Goal: Task Accomplishment & Management: Complete application form

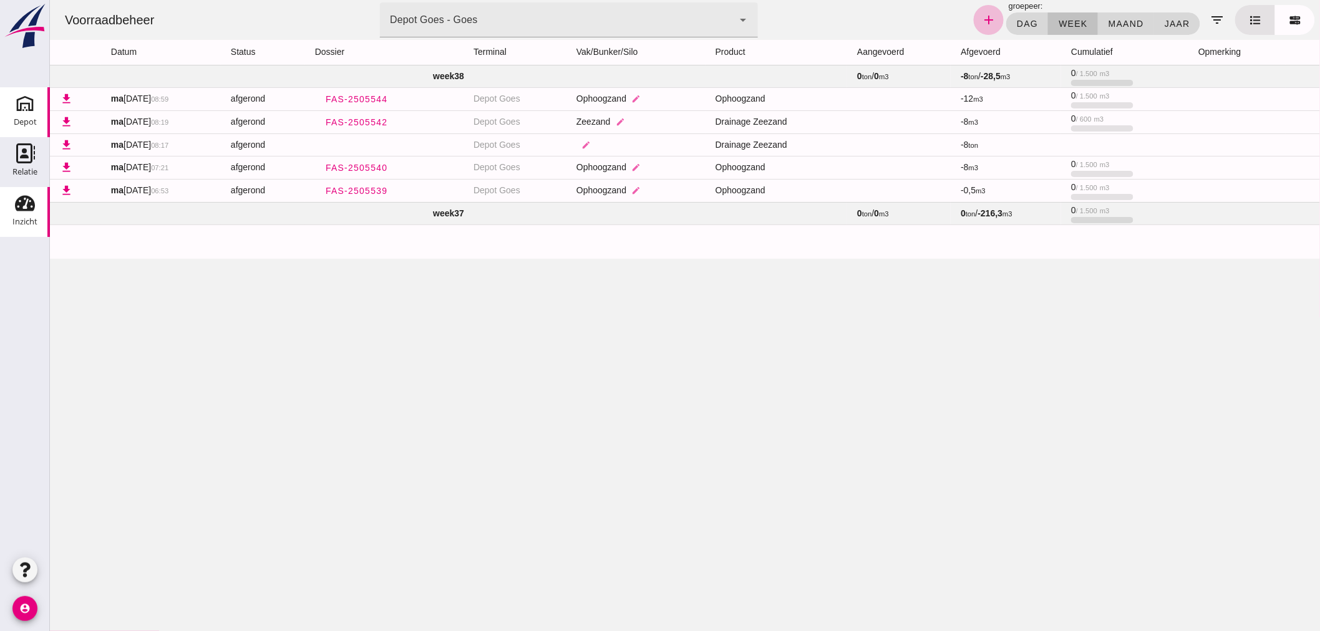
click at [28, 109] on use at bounding box center [25, 104] width 20 height 20
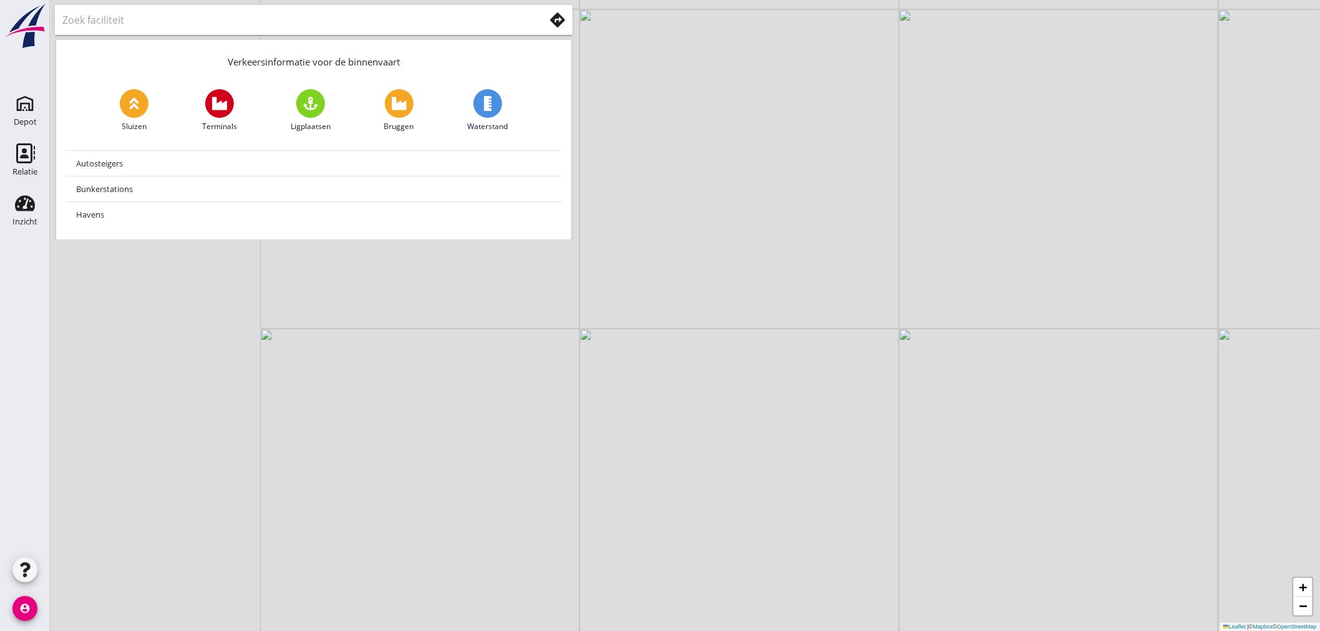
drag, startPoint x: 239, startPoint y: 440, endPoint x: 639, endPoint y: 297, distance: 424.7
click at [639, 297] on div "+ − Leaflet | © Mapbox © OpenStreetMap" at bounding box center [685, 315] width 1270 height 631
drag, startPoint x: 490, startPoint y: 495, endPoint x: 495, endPoint y: 284, distance: 210.9
click at [495, 284] on div "+ − Leaflet | © Mapbox © OpenStreetMap" at bounding box center [685, 315] width 1270 height 631
drag, startPoint x: 271, startPoint y: 382, endPoint x: 684, endPoint y: 307, distance: 419.1
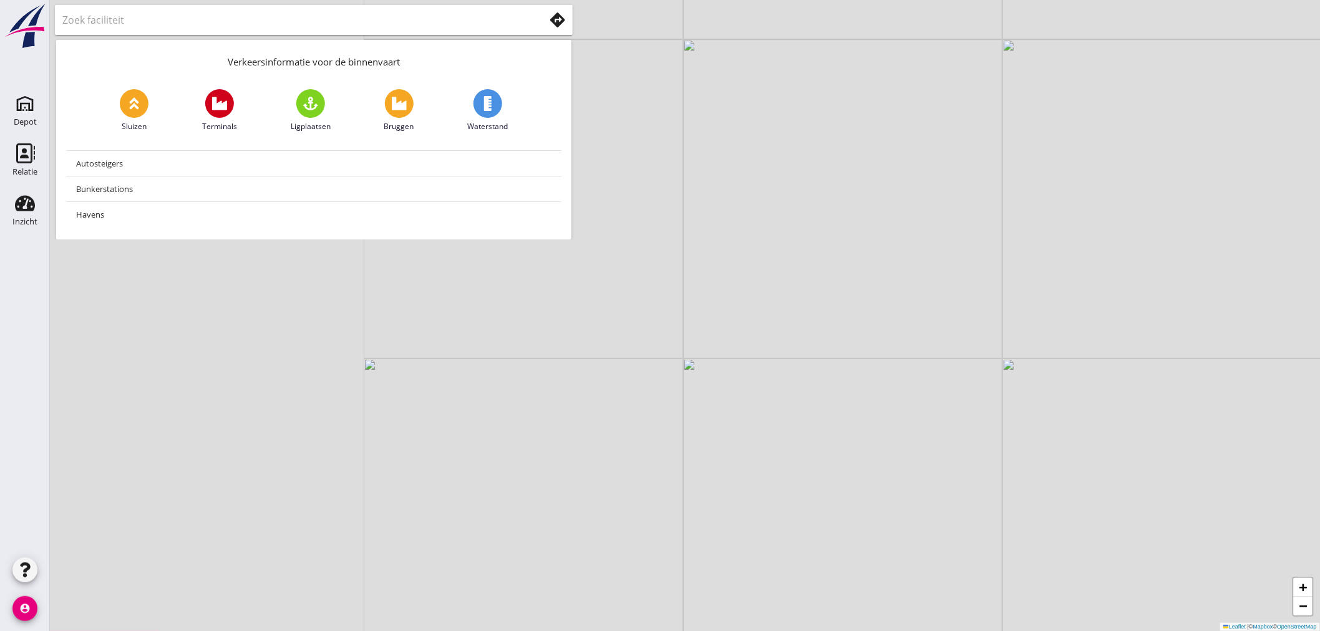
click at [684, 307] on div "+ − Leaflet | © Mapbox © OpenStreetMap" at bounding box center [685, 315] width 1270 height 631
drag, startPoint x: 425, startPoint y: 413, endPoint x: 639, endPoint y: 346, distance: 224.5
click at [639, 346] on div "+ − Leaflet | © Mapbox © OpenStreetMap" at bounding box center [685, 315] width 1270 height 631
click at [432, 377] on div "+ − Leaflet | © Mapbox © OpenStreetMap" at bounding box center [685, 315] width 1270 height 631
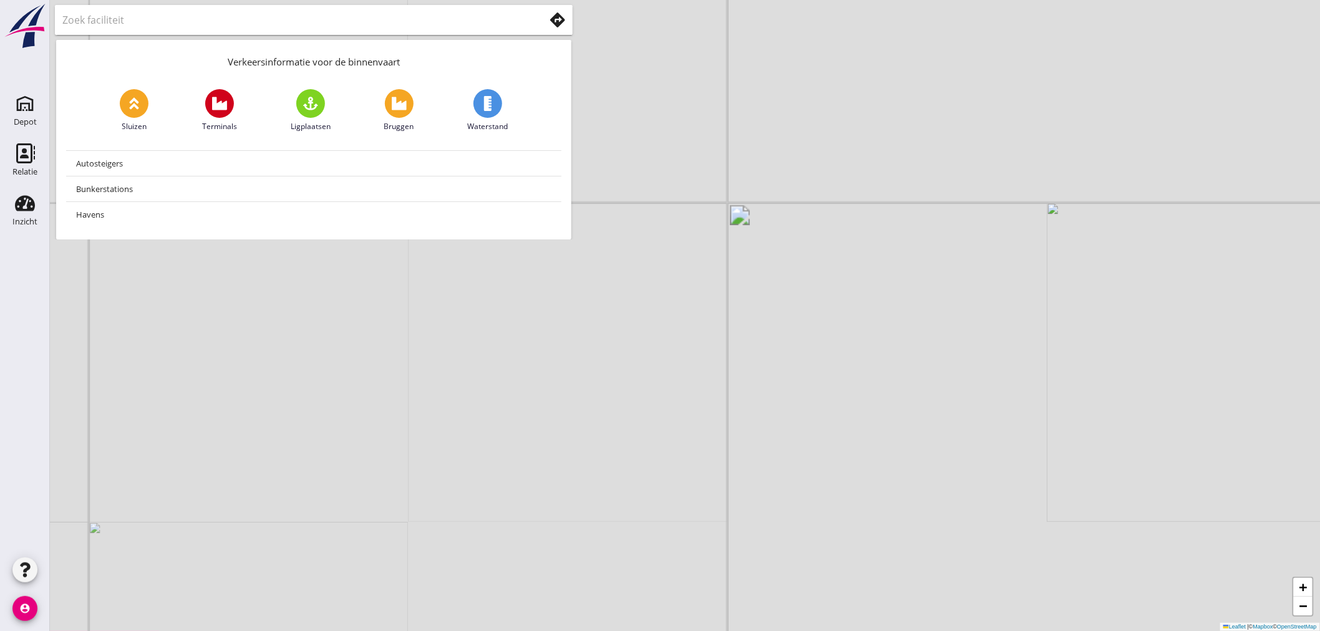
click at [432, 377] on div "+ − Leaflet | © Mapbox © OpenStreetMap" at bounding box center [685, 315] width 1270 height 631
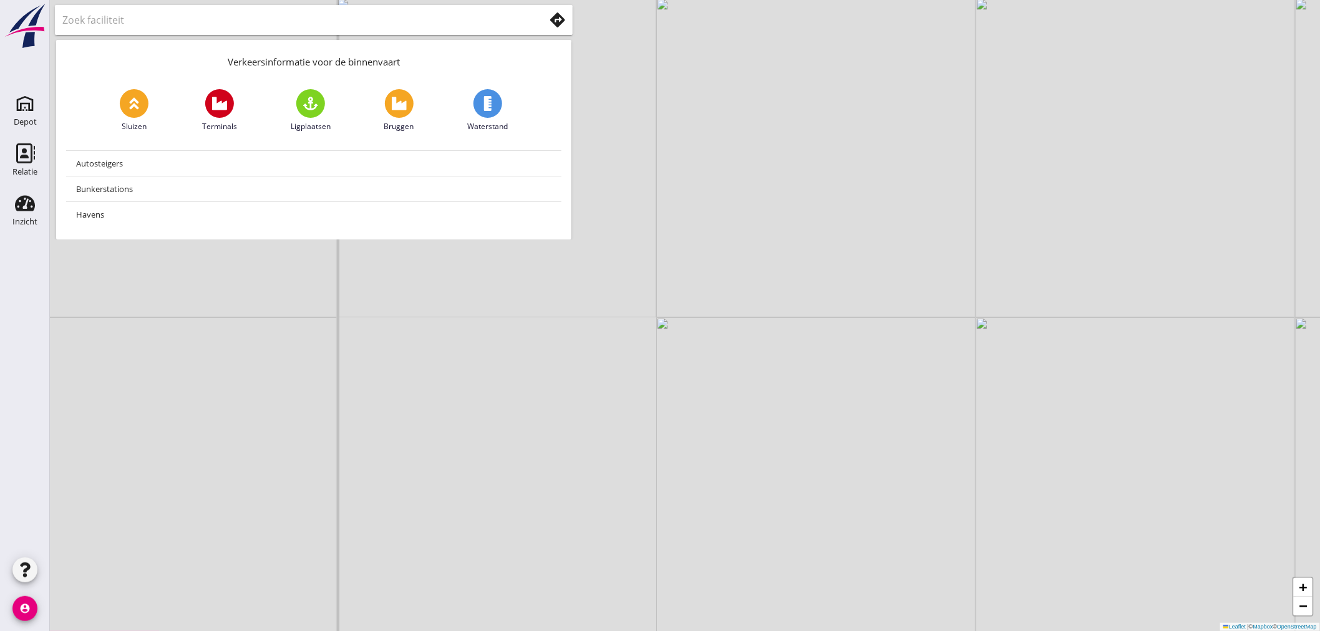
click at [432, 377] on div "+ − Leaflet | © Mapbox © OpenStreetMap" at bounding box center [685, 315] width 1270 height 631
drag, startPoint x: 445, startPoint y: 352, endPoint x: 442, endPoint y: 413, distance: 60.6
click at [442, 413] on div "+ − Leaflet | © Mapbox © OpenStreetMap" at bounding box center [685, 315] width 1270 height 631
click at [390, 407] on div "+ − Leaflet | © Mapbox © OpenStreetMap" at bounding box center [685, 315] width 1270 height 631
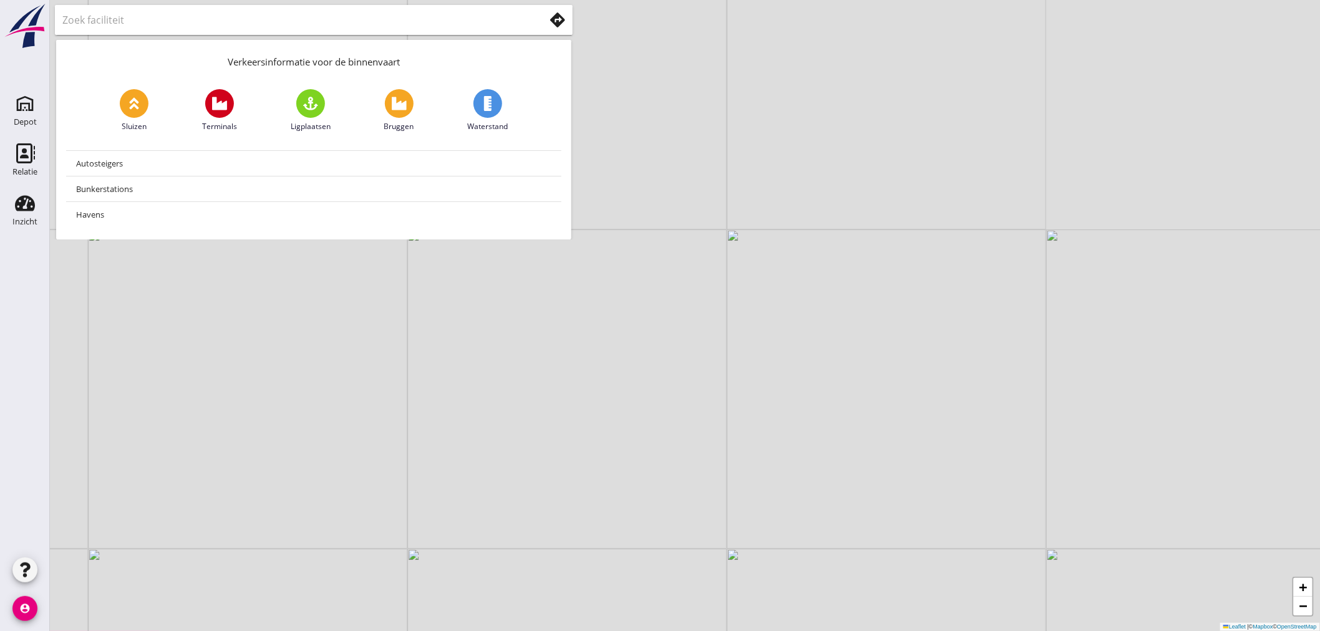
click at [443, 413] on div "+ − Leaflet | © Mapbox © OpenStreetMap" at bounding box center [685, 315] width 1270 height 631
drag, startPoint x: 460, startPoint y: 410, endPoint x: 641, endPoint y: 498, distance: 201.4
click at [641, 498] on div "+ − Leaflet | © Mapbox © OpenStreetMap" at bounding box center [685, 315] width 1270 height 631
drag, startPoint x: 697, startPoint y: 583, endPoint x: 645, endPoint y: 558, distance: 57.5
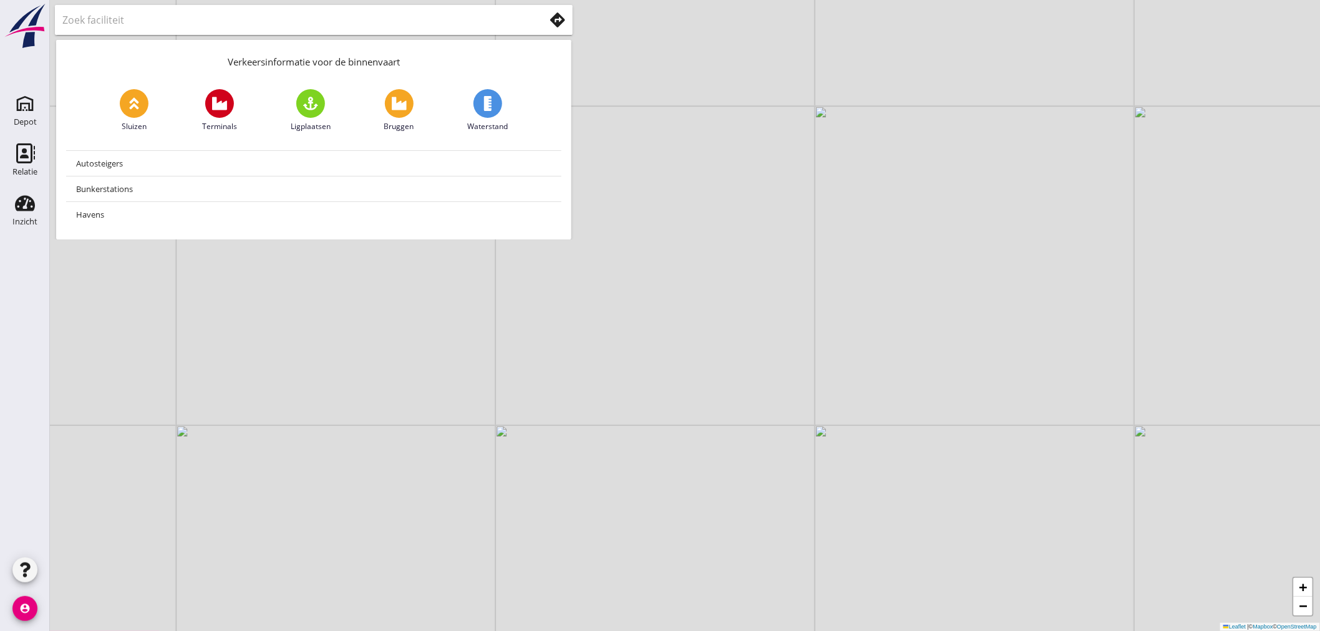
click at [645, 558] on div "+ − Leaflet | © Mapbox © OpenStreetMap" at bounding box center [685, 315] width 1270 height 631
drag, startPoint x: 500, startPoint y: 464, endPoint x: 568, endPoint y: 497, distance: 75.6
click at [568, 497] on div "+ − Leaflet | © Mapbox © OpenStreetMap" at bounding box center [685, 315] width 1270 height 631
click at [528, 462] on div "+ − Leaflet | © Mapbox © OpenStreetMap" at bounding box center [685, 315] width 1270 height 631
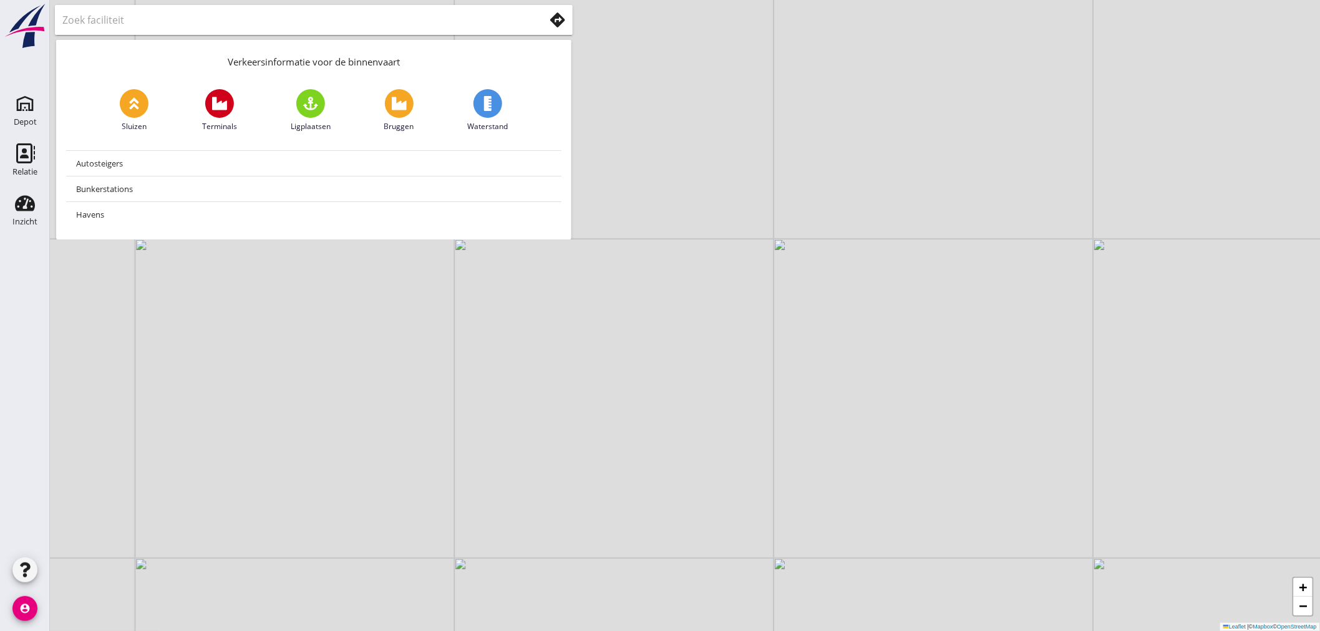
drag, startPoint x: 528, startPoint y: 460, endPoint x: 699, endPoint y: 564, distance: 199.6
click at [699, 564] on div "+ − Leaflet | © Mapbox © OpenStreetMap" at bounding box center [685, 315] width 1270 height 631
drag, startPoint x: 491, startPoint y: 407, endPoint x: 628, endPoint y: 493, distance: 161.4
click at [628, 493] on div "+ − Leaflet | © Mapbox © OpenStreetMap" at bounding box center [685, 315] width 1270 height 631
drag, startPoint x: 573, startPoint y: 439, endPoint x: 569, endPoint y: 453, distance: 14.1
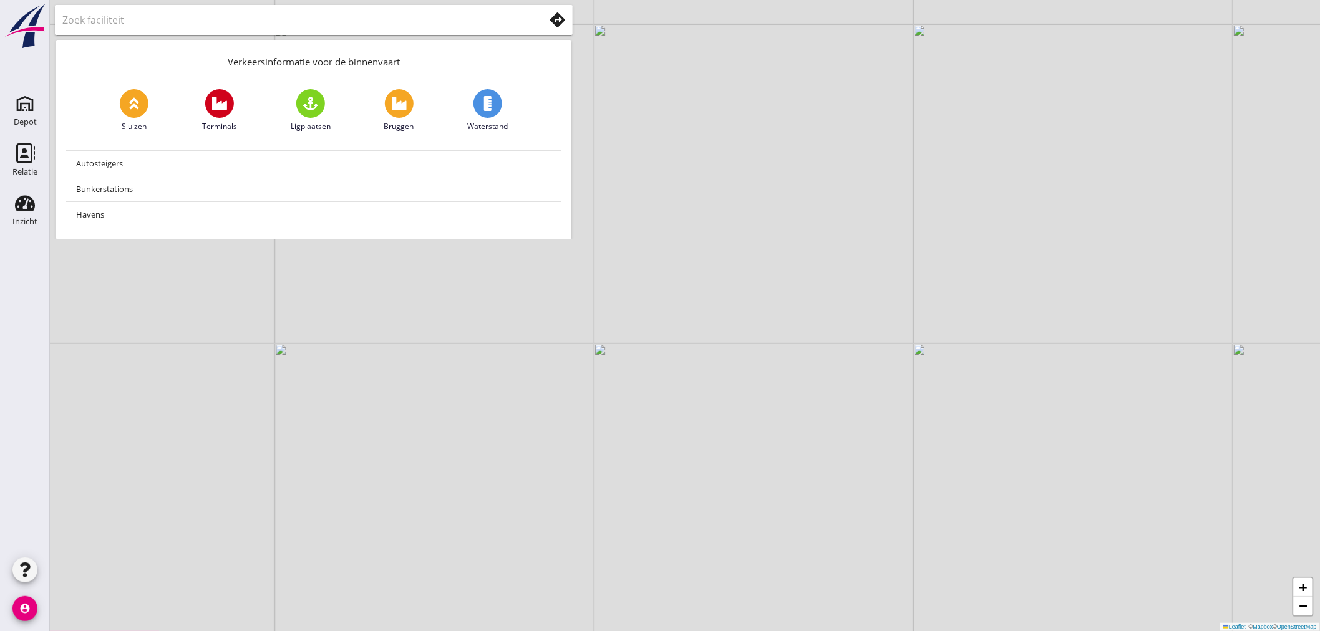
click at [569, 453] on div "+ − Leaflet | © Mapbox © OpenStreetMap" at bounding box center [685, 315] width 1270 height 631
drag, startPoint x: 593, startPoint y: 409, endPoint x: 596, endPoint y: 459, distance: 50.0
click at [596, 459] on div "+ − Leaflet | © Mapbox © OpenStreetMap" at bounding box center [685, 315] width 1270 height 631
click at [513, 413] on div "+ − Leaflet | © Mapbox © OpenStreetMap" at bounding box center [685, 315] width 1270 height 631
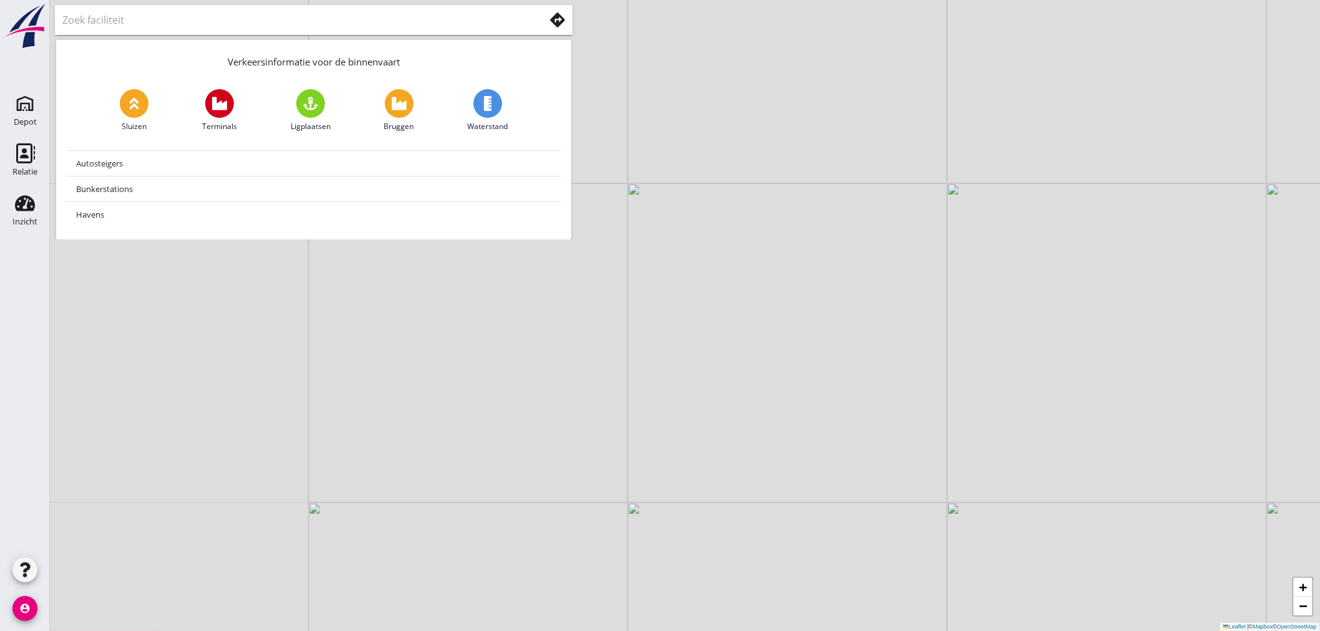
drag, startPoint x: 526, startPoint y: 425, endPoint x: 820, endPoint y: 561, distance: 324.0
click at [821, 562] on div "+ − Leaflet | © Mapbox © OpenStreetMap" at bounding box center [685, 315] width 1270 height 631
drag, startPoint x: 485, startPoint y: 432, endPoint x: 601, endPoint y: 469, distance: 121.9
click at [601, 469] on div "+ − Leaflet | © Mapbox © OpenStreetMap" at bounding box center [685, 315] width 1270 height 631
drag, startPoint x: 605, startPoint y: 468, endPoint x: 365, endPoint y: 395, distance: 250.4
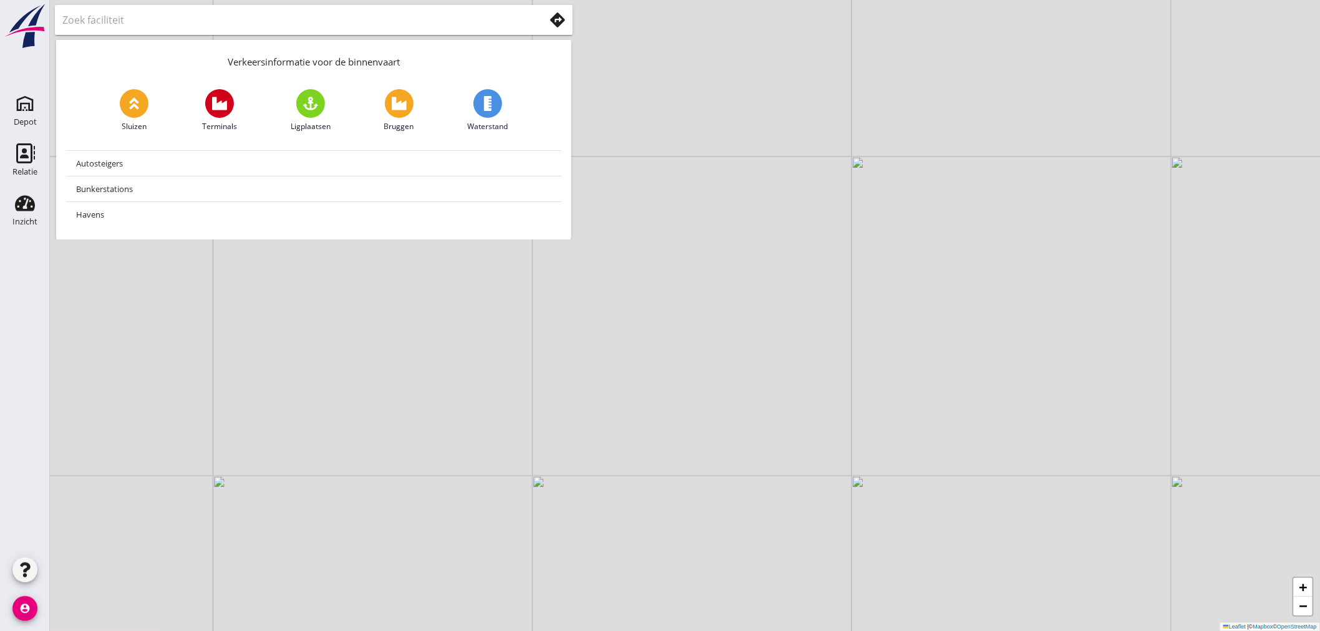
click at [365, 395] on div "+ − Leaflet | © Mapbox © OpenStreetMap" at bounding box center [685, 315] width 1270 height 631
drag, startPoint x: 690, startPoint y: 514, endPoint x: 544, endPoint y: 360, distance: 212.2
click at [544, 360] on div "+ − Leaflet | © Mapbox © OpenStreetMap" at bounding box center [685, 315] width 1270 height 631
drag, startPoint x: 632, startPoint y: 462, endPoint x: 475, endPoint y: 271, distance: 247.6
click at [475, 270] on div "+ − Leaflet | © Mapbox © OpenStreetMap" at bounding box center [685, 315] width 1270 height 631
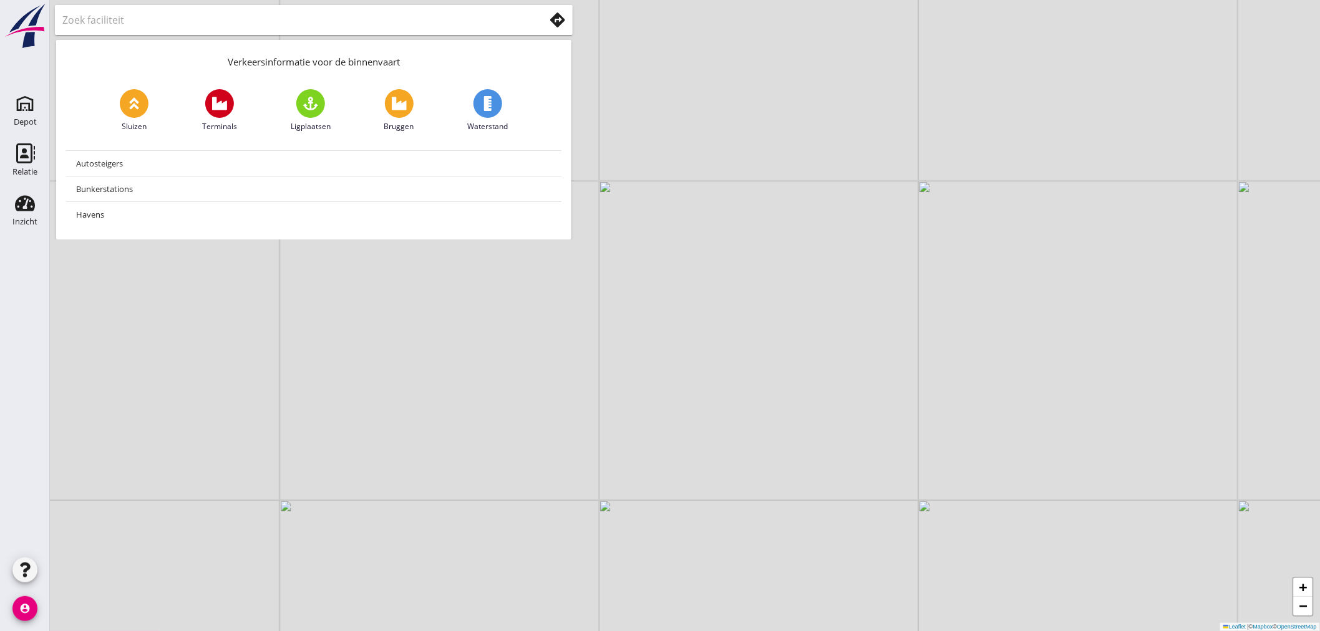
drag, startPoint x: 868, startPoint y: 462, endPoint x: 881, endPoint y: 477, distance: 19.9
click at [907, 493] on div "+ − Leaflet | © Mapbox © OpenStreetMap" at bounding box center [685, 315] width 1270 height 631
drag, startPoint x: 731, startPoint y: 387, endPoint x: 898, endPoint y: 478, distance: 190.6
click at [898, 478] on div "+ − Leaflet | © Mapbox © OpenStreetMap" at bounding box center [685, 315] width 1270 height 631
drag, startPoint x: 775, startPoint y: 413, endPoint x: 833, endPoint y: 466, distance: 78.1
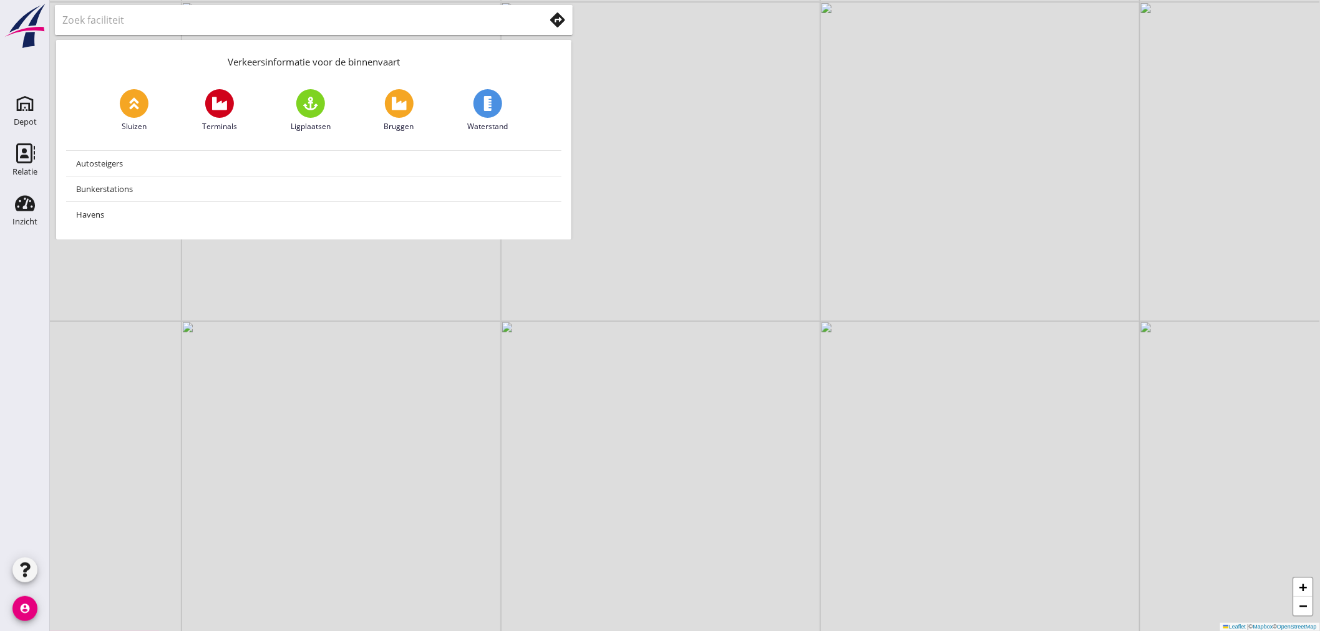
click at [833, 466] on div "+ − Leaflet | © Mapbox © OpenStreetMap" at bounding box center [685, 315] width 1270 height 631
drag, startPoint x: 626, startPoint y: 363, endPoint x: 800, endPoint y: 456, distance: 197.8
click at [811, 460] on div "+ − Leaflet | © Mapbox © OpenStreetMap" at bounding box center [685, 315] width 1270 height 631
drag, startPoint x: 662, startPoint y: 266, endPoint x: 545, endPoint y: 515, distance: 274.8
click at [545, 515] on div "+ − Leaflet | © Mapbox © OpenStreetMap" at bounding box center [685, 315] width 1270 height 631
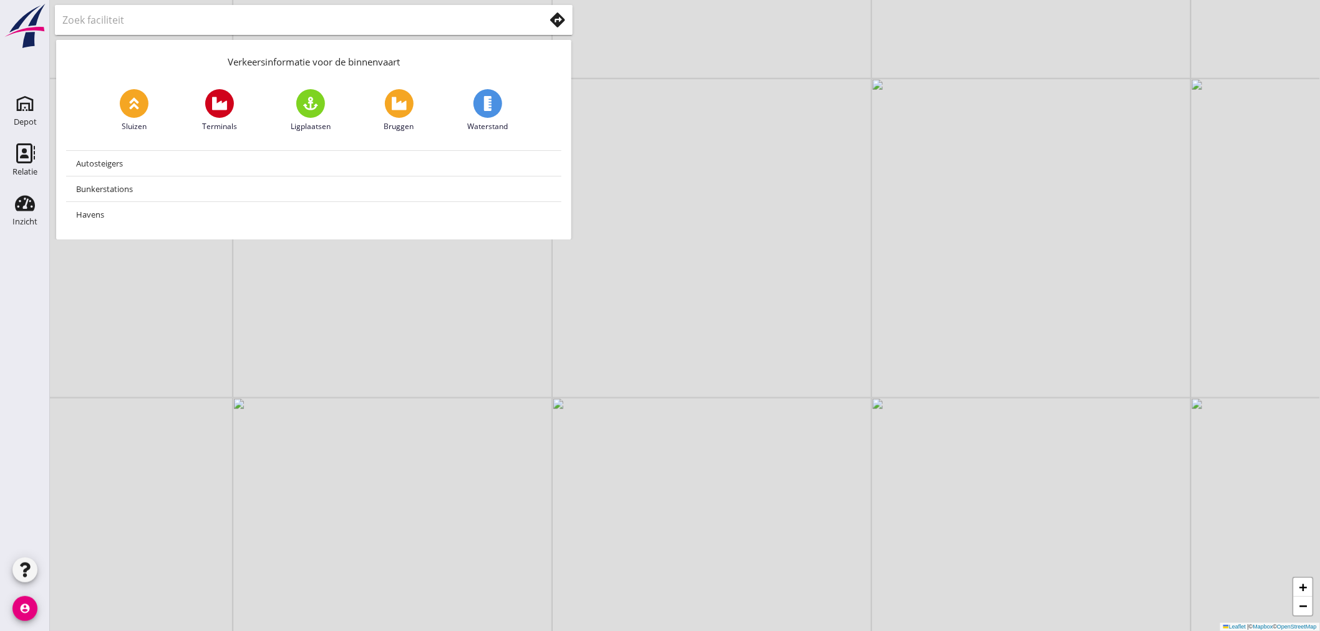
drag, startPoint x: 758, startPoint y: 333, endPoint x: 732, endPoint y: 375, distance: 50.2
click at [732, 375] on div "+ − Leaflet | © Mapbox © OpenStreetMap" at bounding box center [685, 315] width 1270 height 631
click at [27, 102] on icon "Depot" at bounding box center [25, 104] width 20 height 20
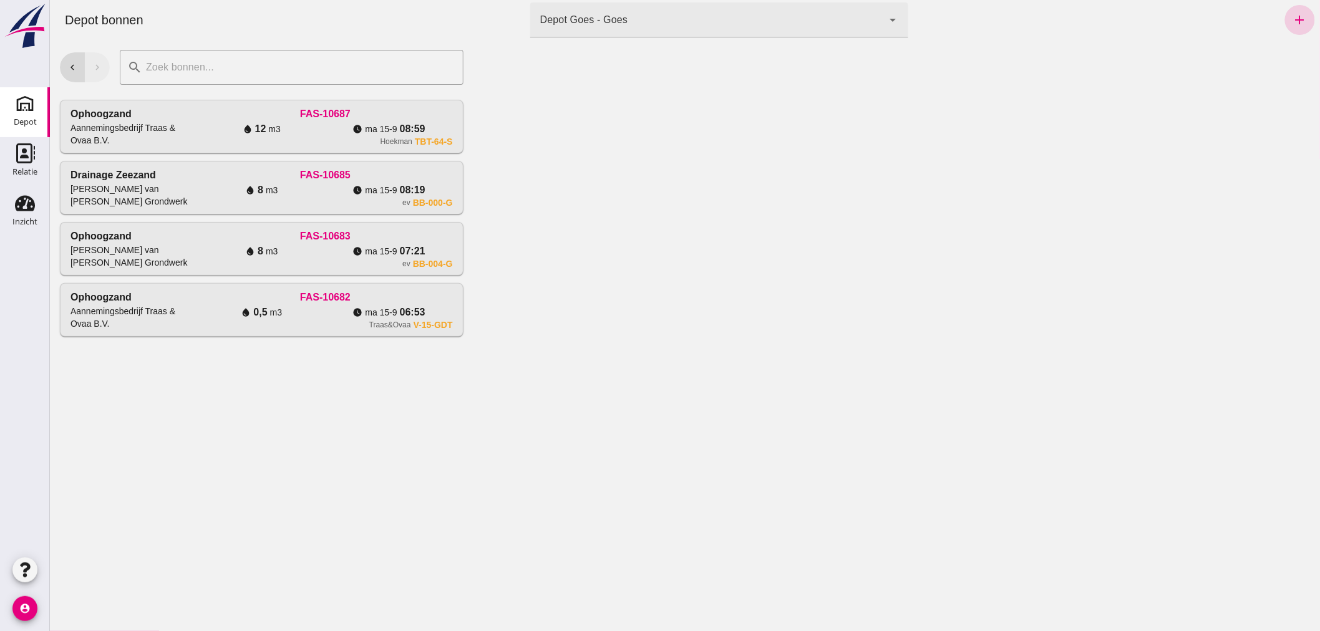
click at [1292, 17] on icon "add" at bounding box center [1299, 19] width 15 height 15
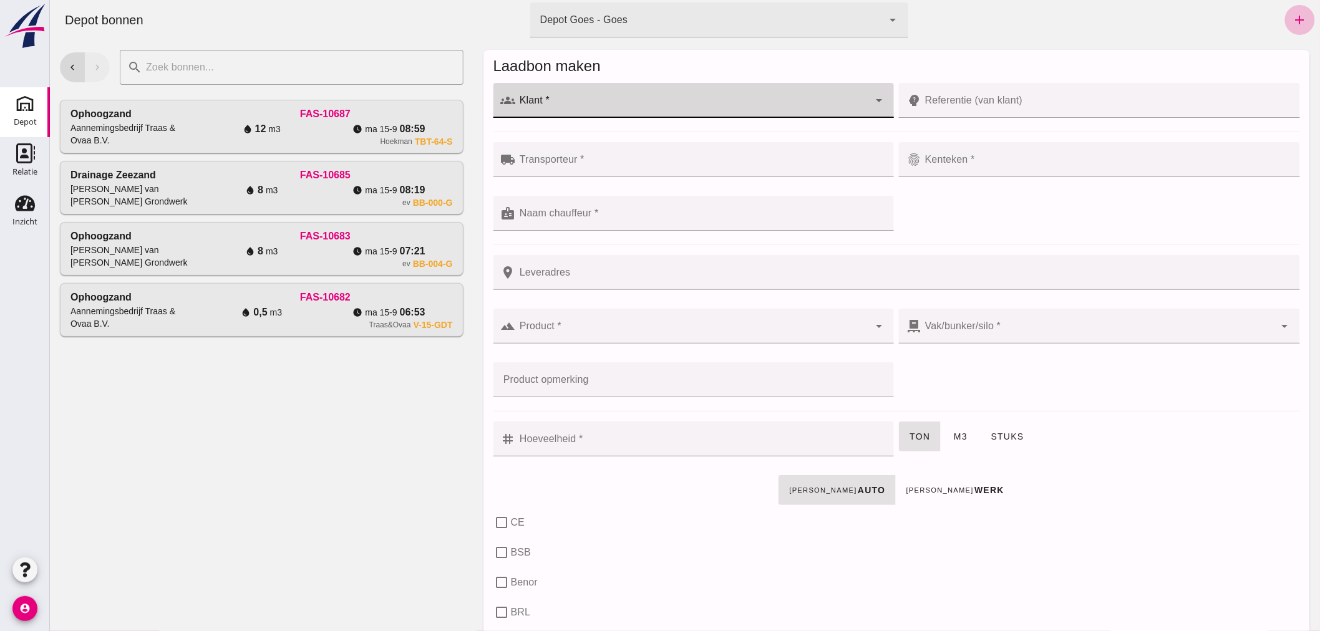
click at [697, 100] on input "Klant *" at bounding box center [692, 106] width 354 height 15
click at [614, 136] on div "Aannemingsbedrijf Traas & Ovaa B.V." at bounding box center [698, 137] width 357 height 15
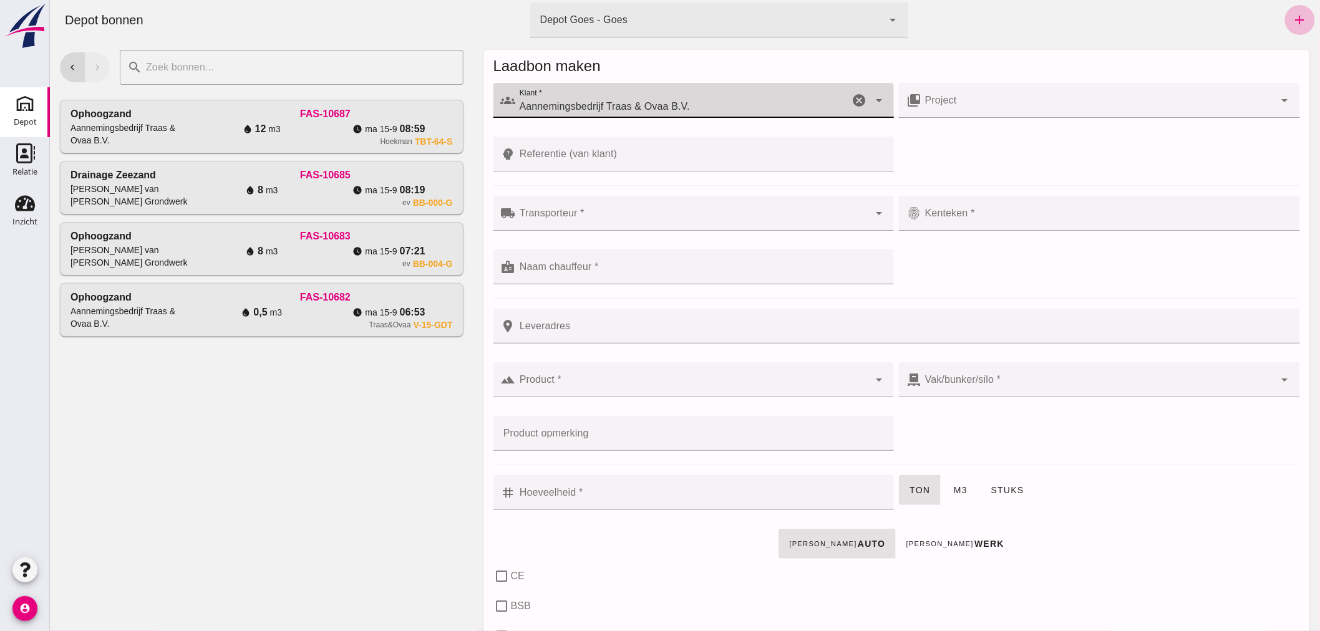
type input "Aannemingsbedrijf Traas & Ovaa B.V."
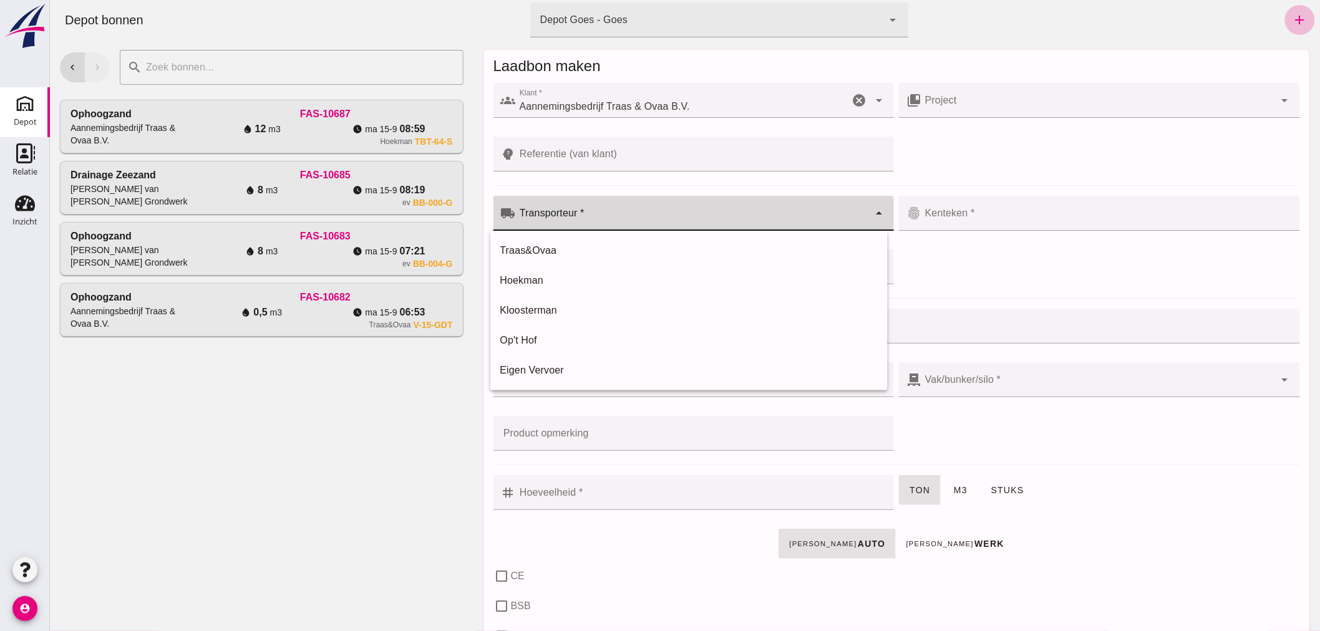
click at [614, 217] on input "Transporteur *" at bounding box center [692, 219] width 354 height 15
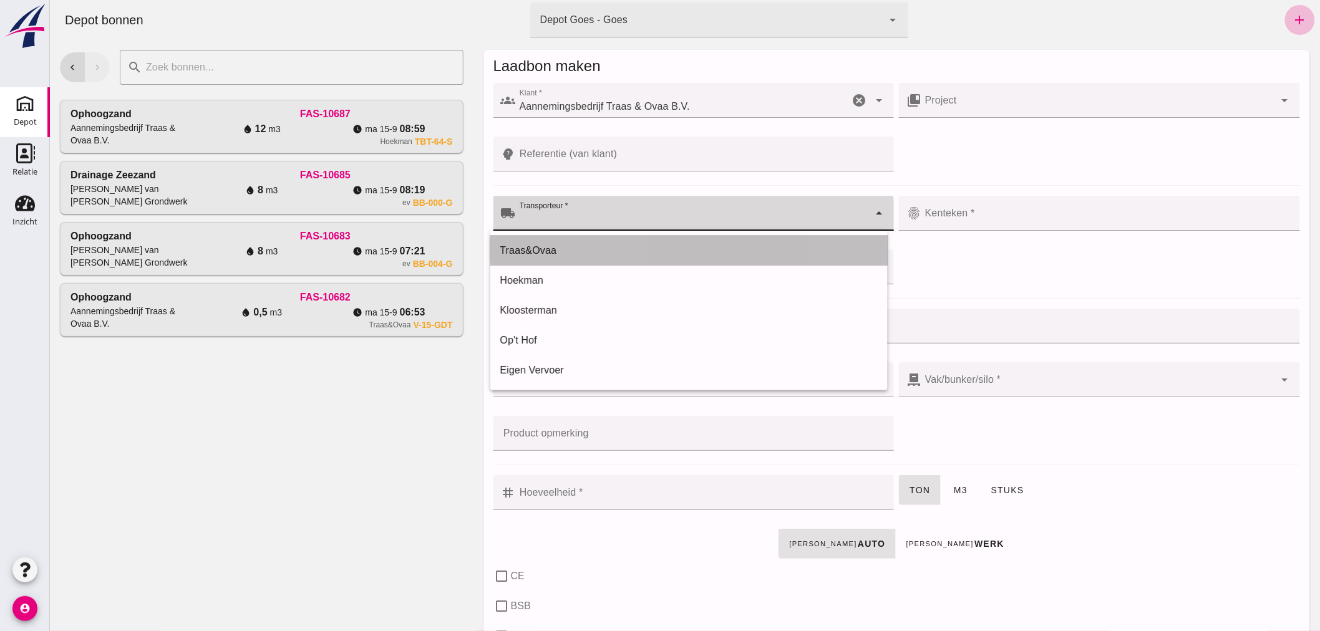
click at [583, 246] on div "Traas&Ovaa" at bounding box center [688, 250] width 377 height 15
type input "Traas&Ovaa"
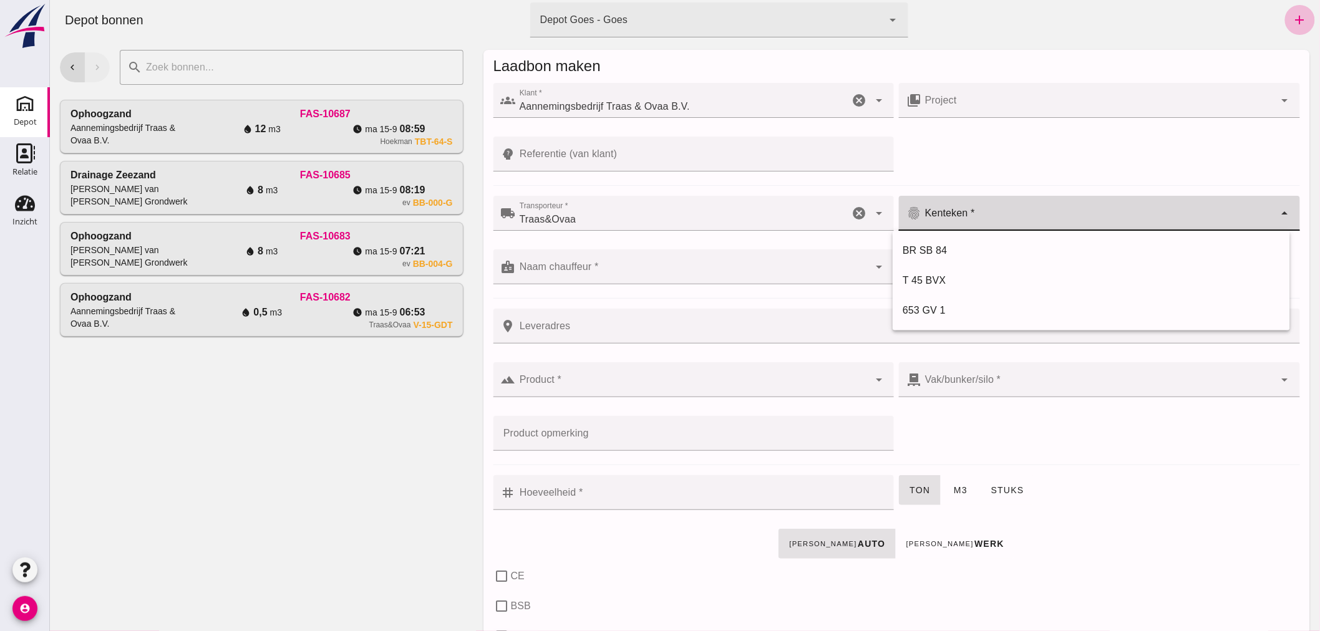
click at [983, 216] on input "Kenteken *" at bounding box center [1098, 219] width 354 height 15
type input "T-45-BVX"
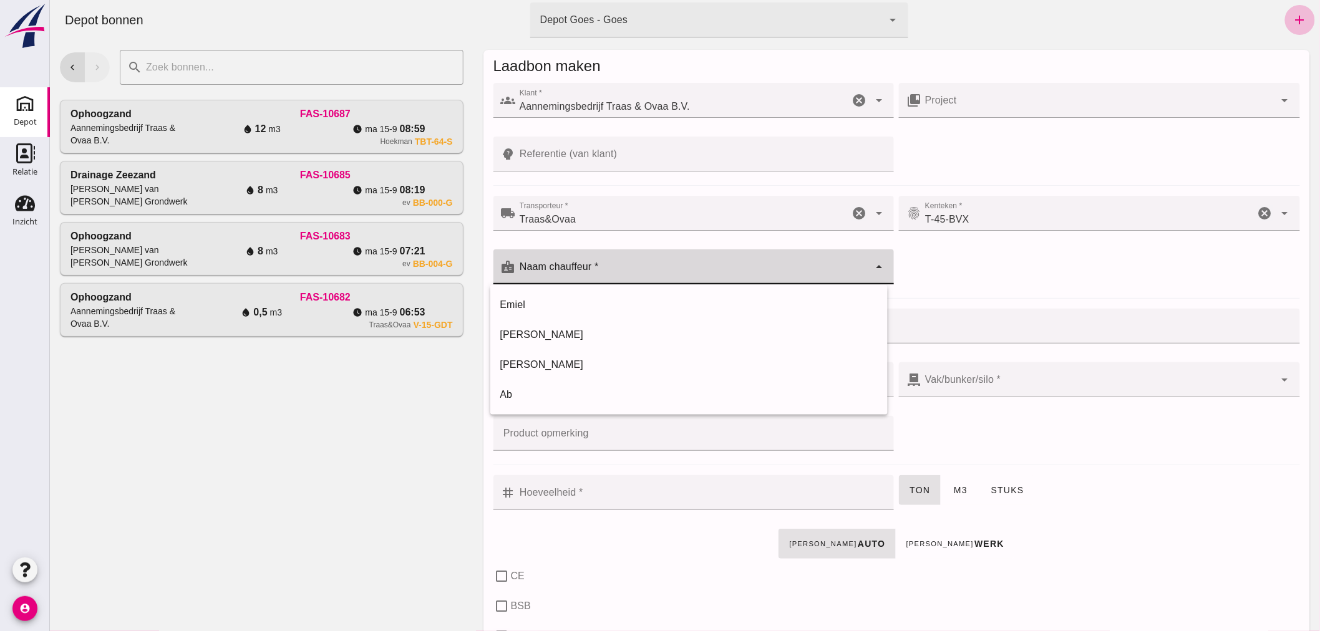
click at [643, 264] on div at bounding box center [692, 266] width 354 height 35
click at [528, 394] on div "Ab" at bounding box center [688, 394] width 377 height 15
type input "Ab"
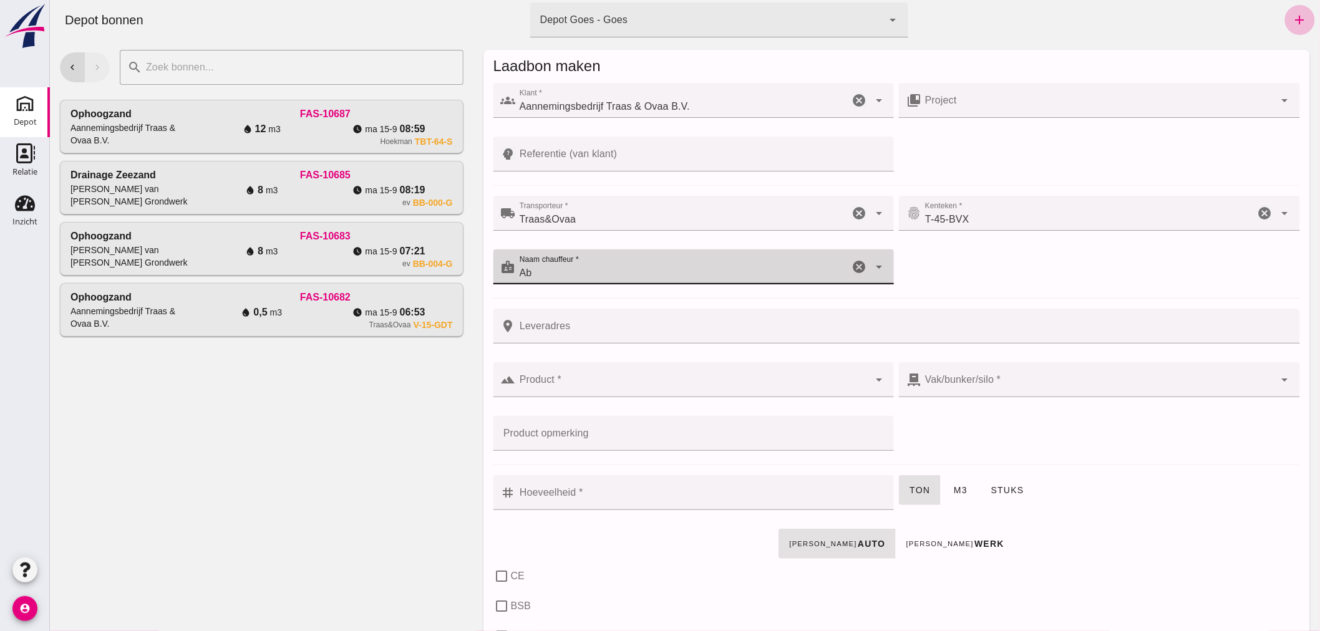
click at [626, 155] on input "Referentie (van klant)" at bounding box center [700, 154] width 371 height 35
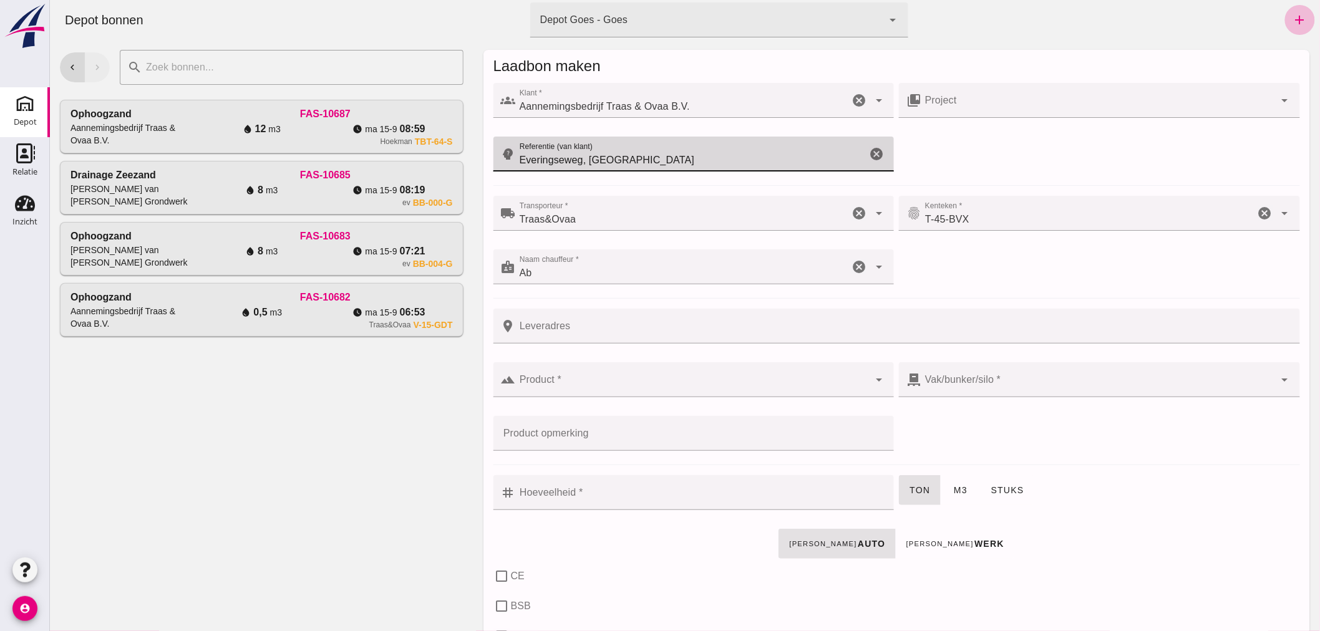
drag, startPoint x: 594, startPoint y: 163, endPoint x: 846, endPoint y: 221, distance: 259.2
click at [579, 165] on input "Everingseweg, [GEOGRAPHIC_DATA]" at bounding box center [690, 154] width 351 height 35
click at [578, 164] on input "EveringsewegOudelande" at bounding box center [690, 154] width 351 height 35
type input "Everingseweg, [GEOGRAPHIC_DATA]"
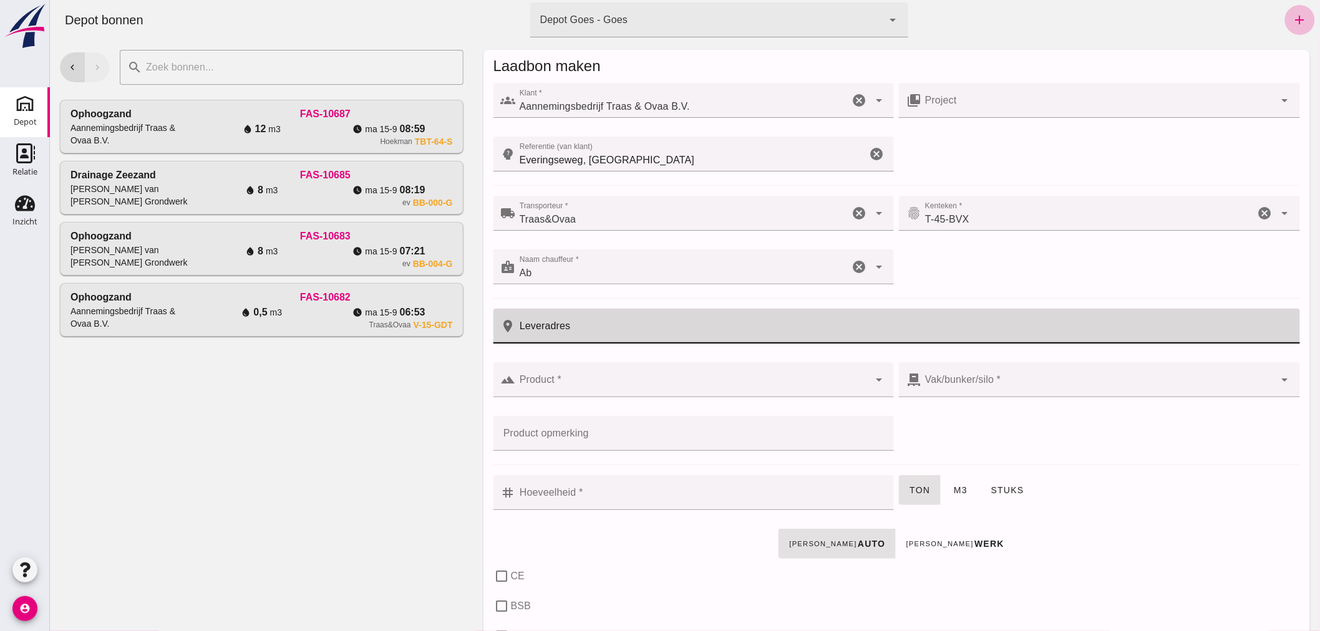
click at [639, 329] on input "Leveradres" at bounding box center [903, 326] width 776 height 35
click at [626, 379] on input "Product *" at bounding box center [692, 386] width 354 height 15
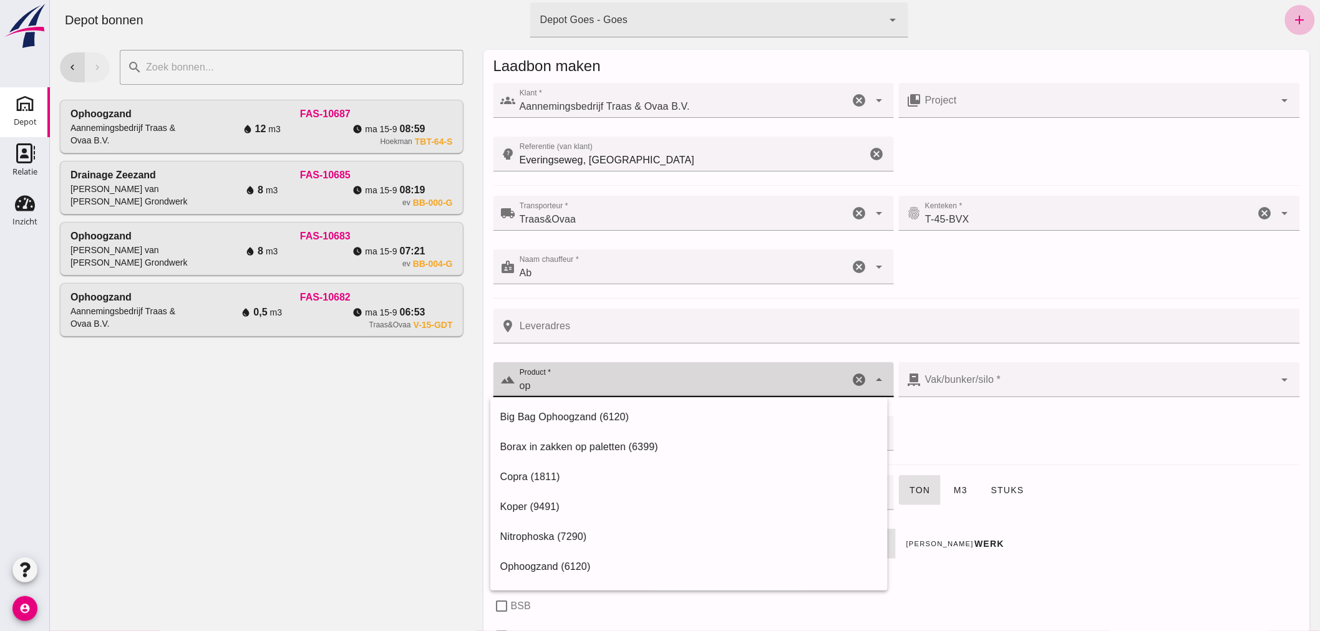
click at [593, 560] on div "Ophoogzand (6120)" at bounding box center [688, 566] width 377 height 15
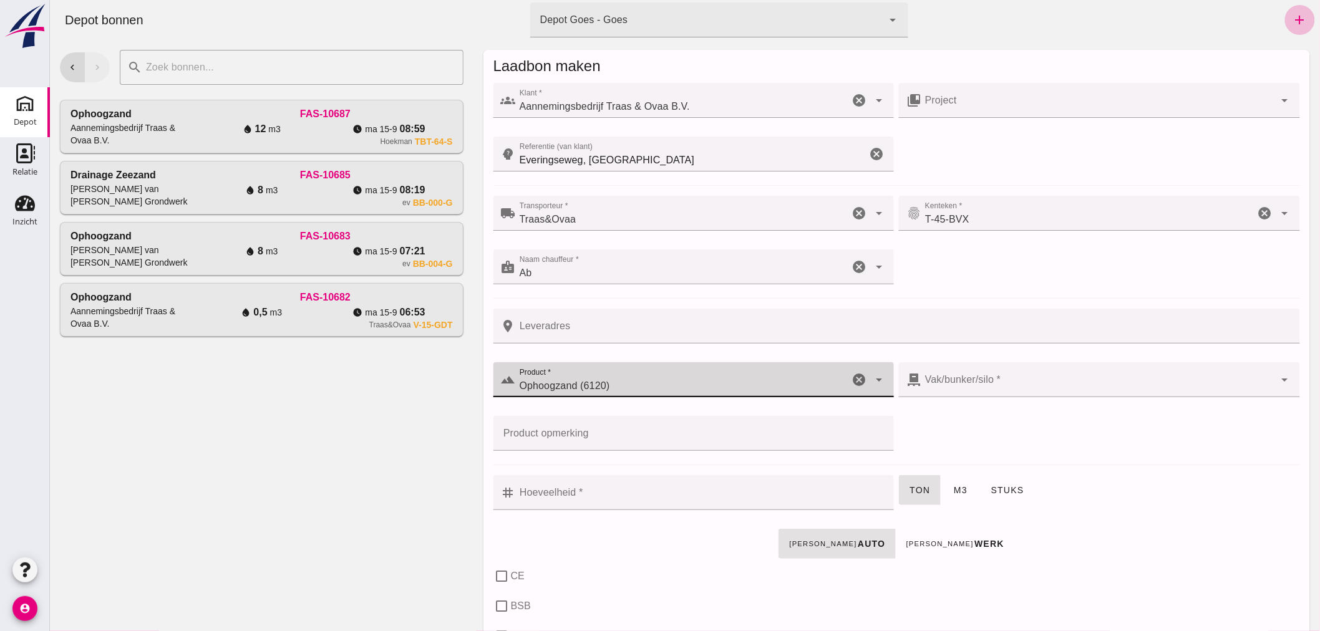
type input "Ophoogzand (6120)"
click at [1003, 382] on div at bounding box center [1098, 379] width 354 height 35
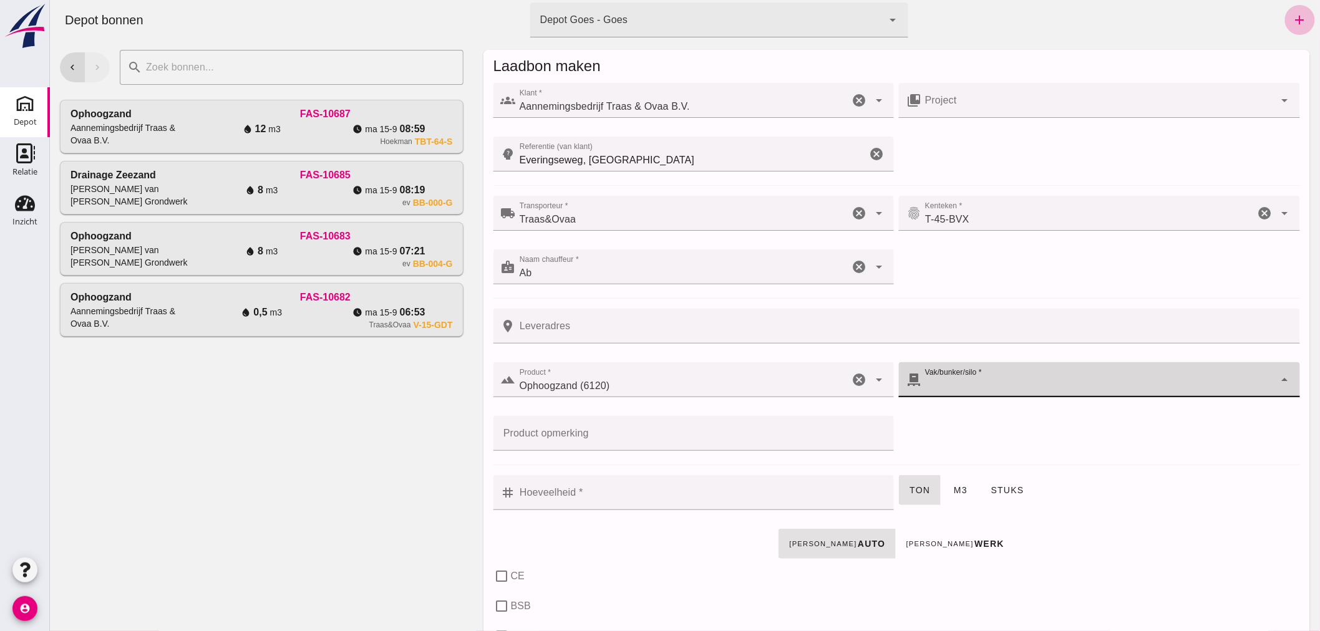
click at [949, 412] on div "pallet Vak/bunker/silo * Vak/bunker/silo * cancel arrow_drop_down" at bounding box center [1099, 387] width 406 height 54
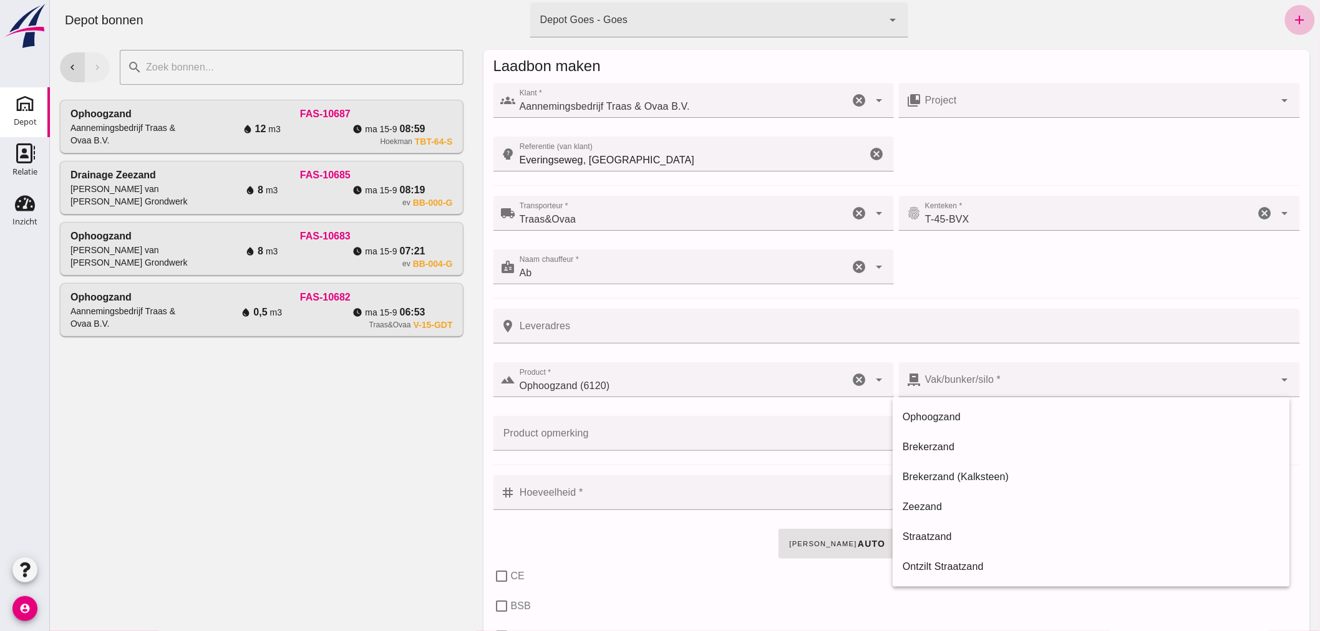
click at [949, 412] on div "pallet Vak/bunker/silo * Vak/bunker/silo * cancel arrow_drop_down" at bounding box center [1099, 387] width 406 height 54
click at [989, 375] on div at bounding box center [1098, 379] width 354 height 35
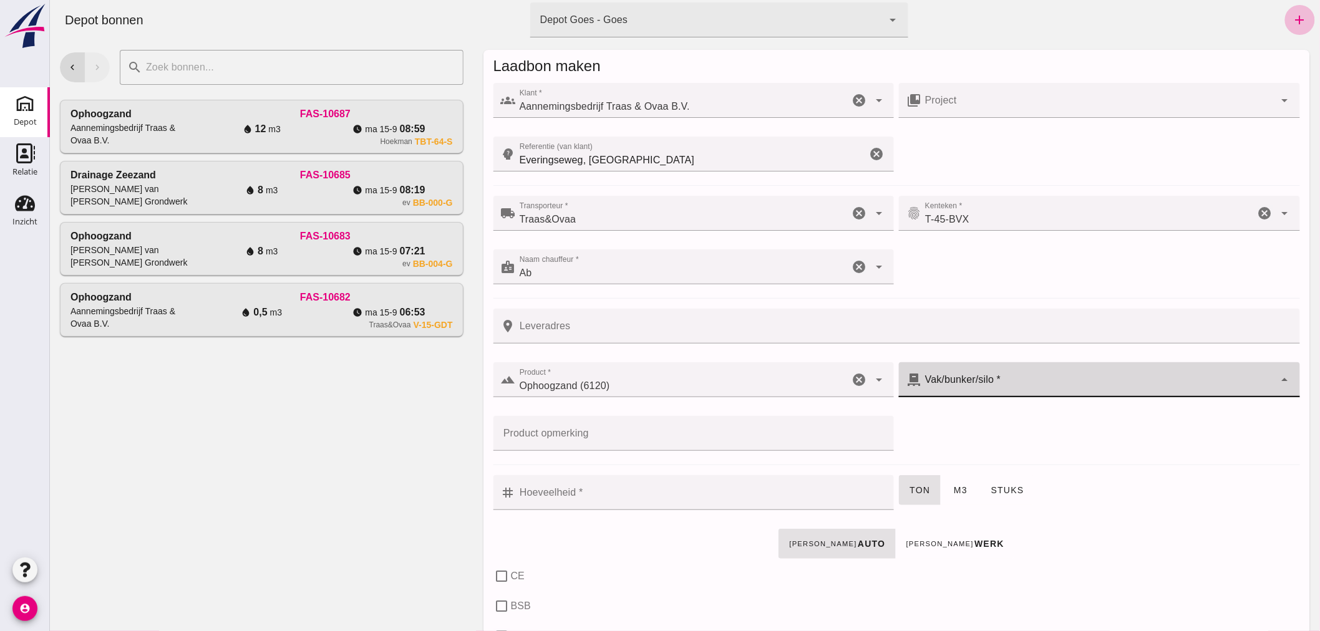
click at [976, 409] on div at bounding box center [1098, 406] width 381 height 9
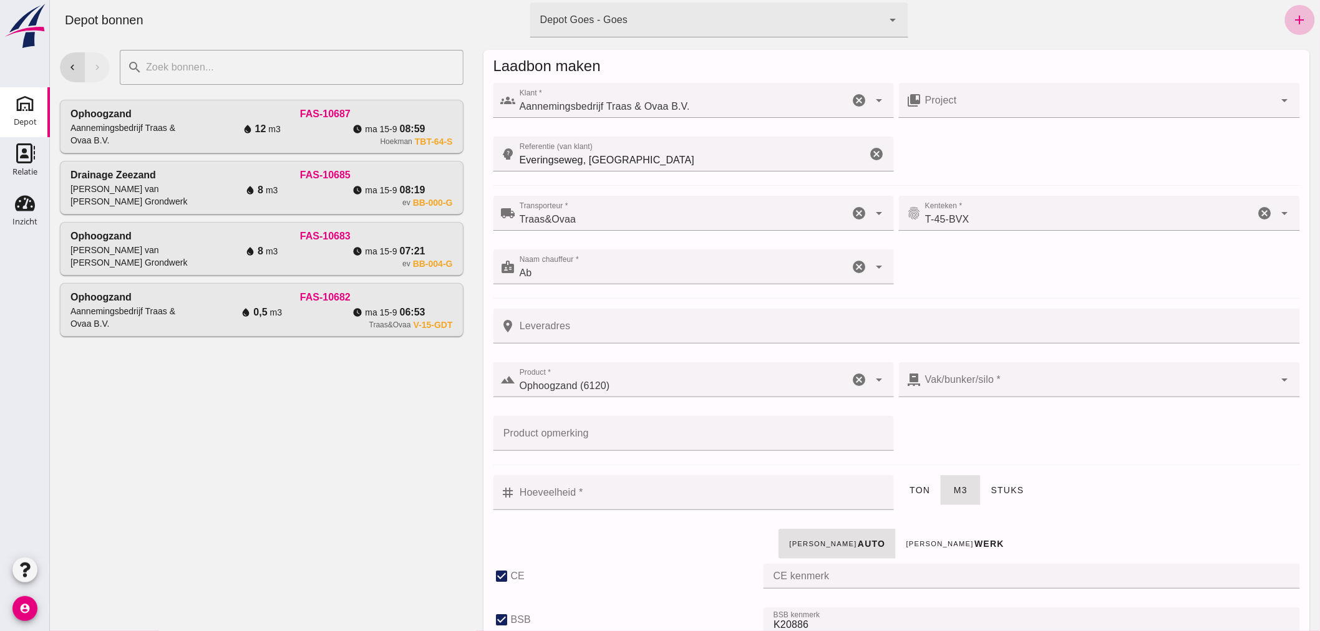
checkbox input "true"
type input "40"
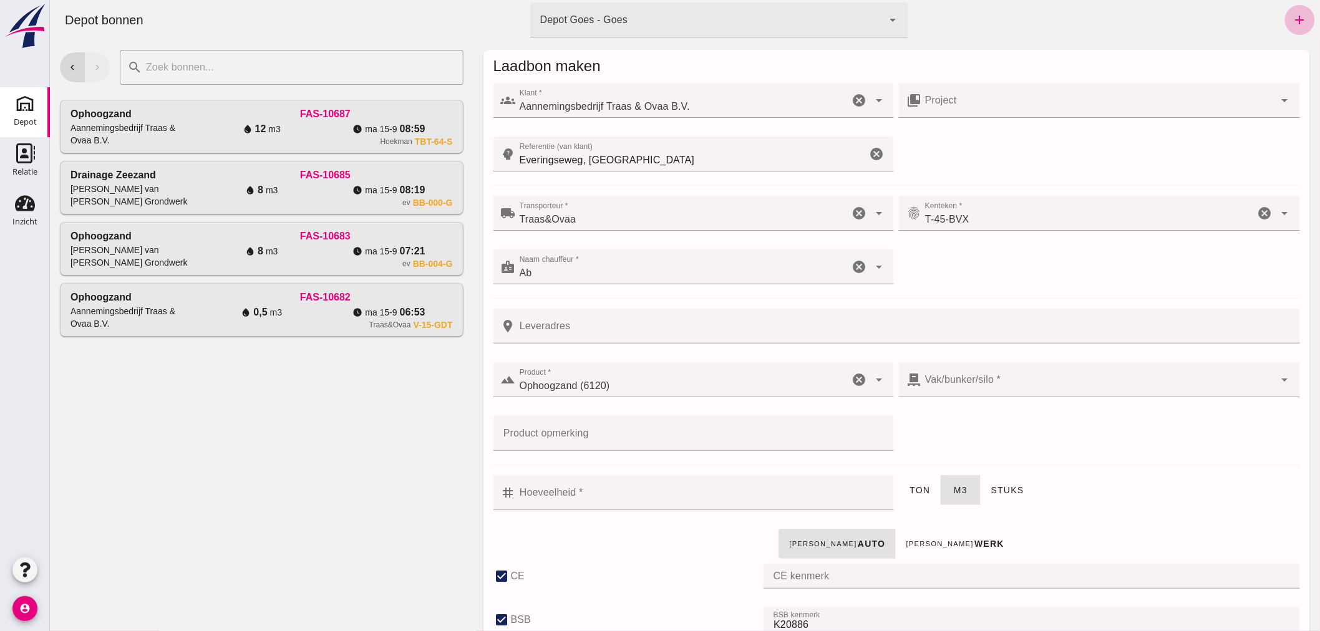
checkbox input "true"
click at [1000, 379] on div at bounding box center [1098, 379] width 354 height 35
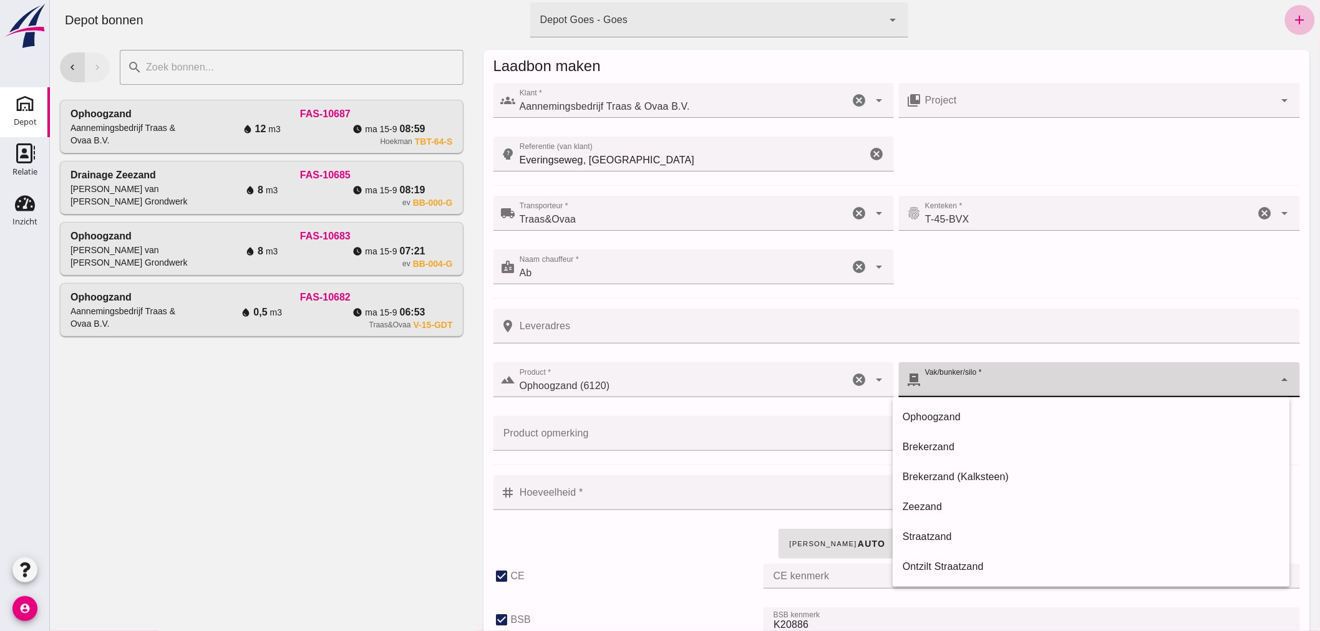
click at [950, 418] on div "Ophoogzand" at bounding box center [1090, 417] width 377 height 15
type input "38"
click at [708, 506] on input "Hoeveelheid *" at bounding box center [700, 492] width 371 height 35
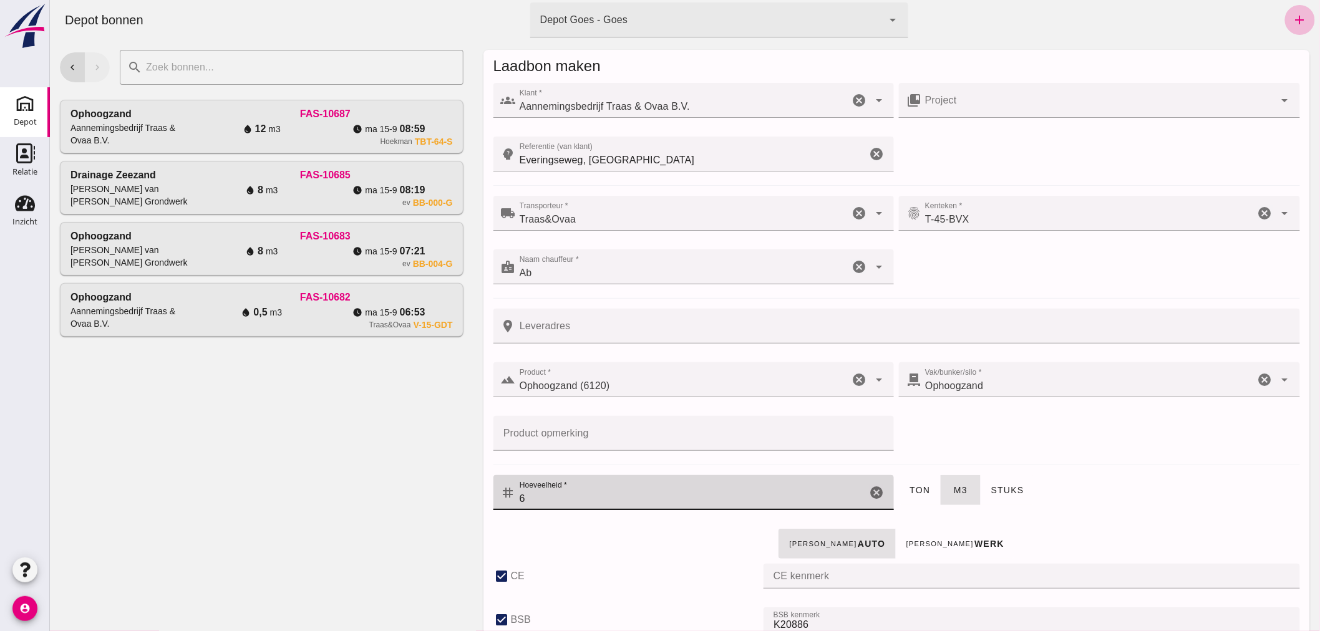
scroll to position [766, 0]
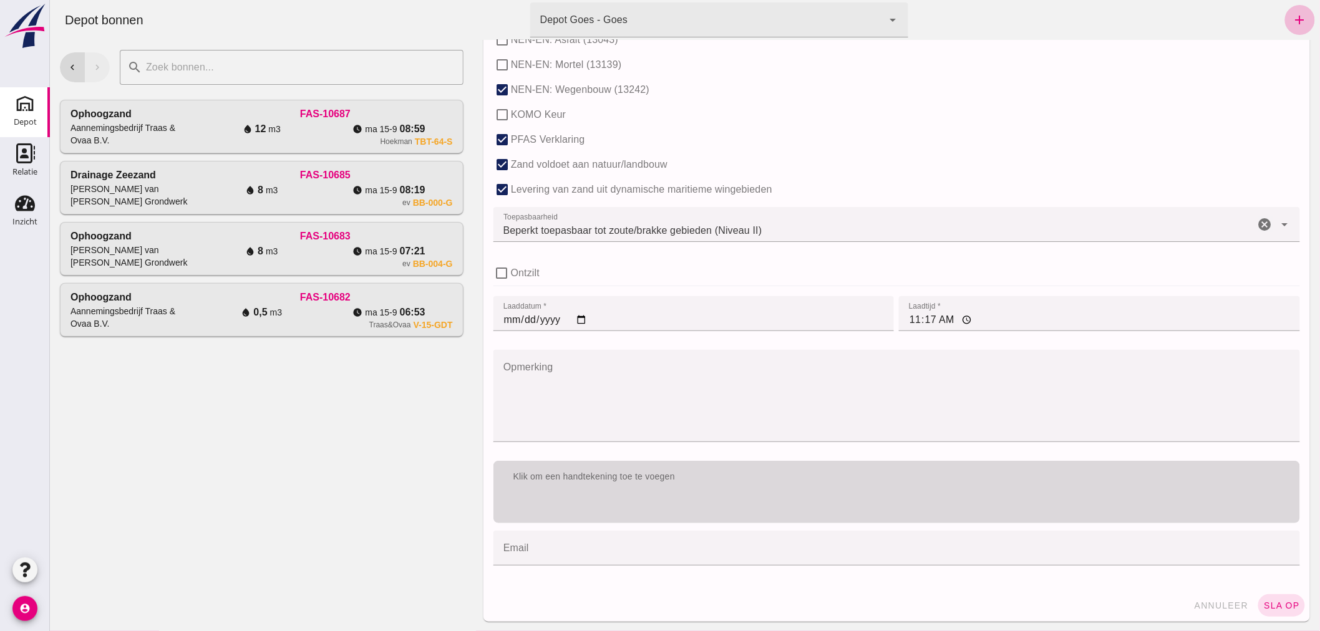
type input "6"
click at [919, 493] on div "Klik om een handtekening toe te voegen" at bounding box center [896, 492] width 806 height 62
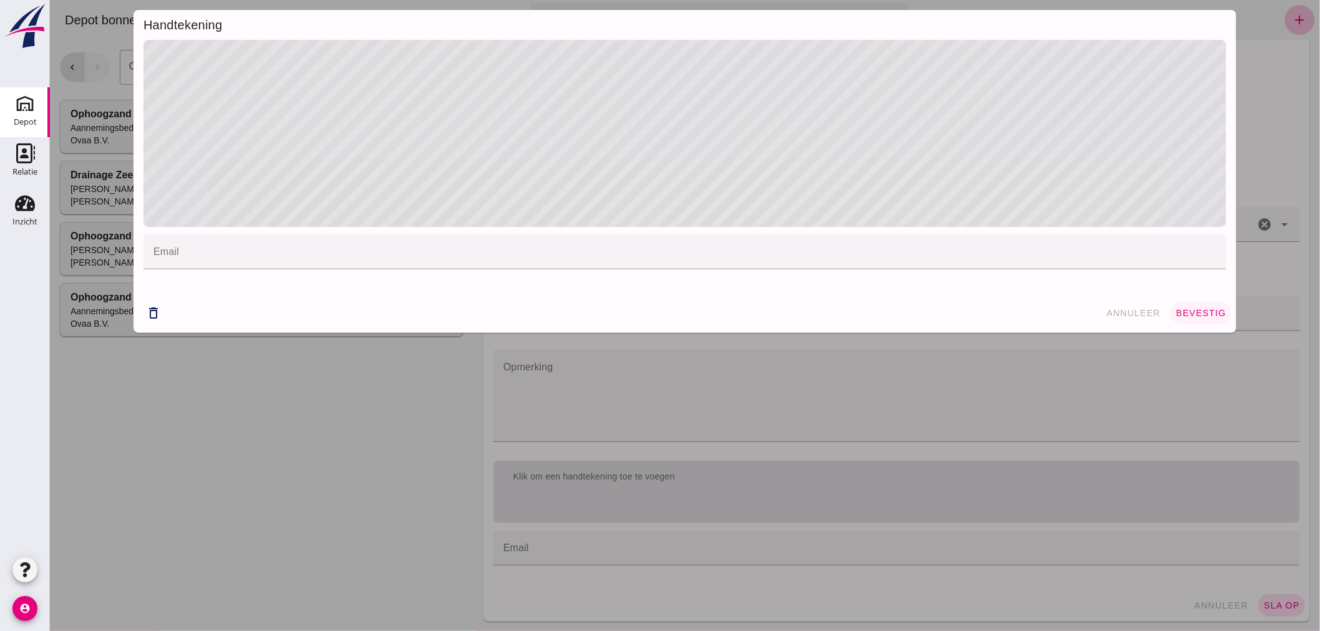
click at [1180, 308] on span "bevestig" at bounding box center [1200, 313] width 51 height 10
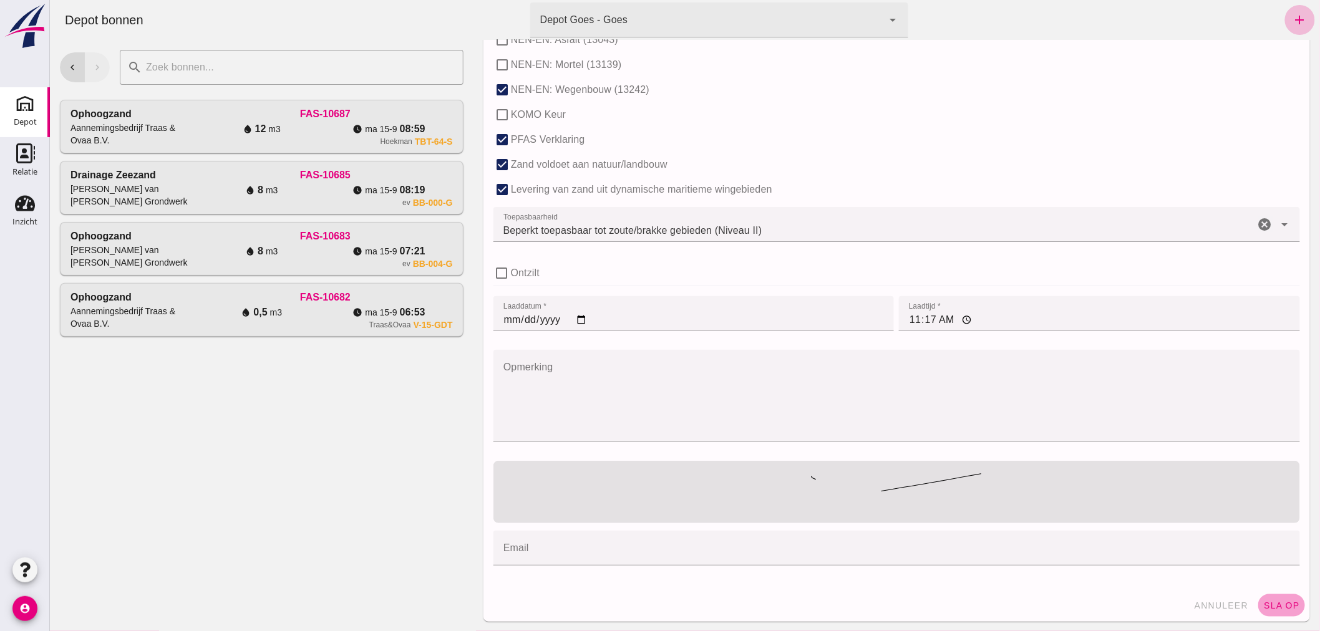
click at [1272, 606] on span "sla op" at bounding box center [1280, 606] width 37 height 10
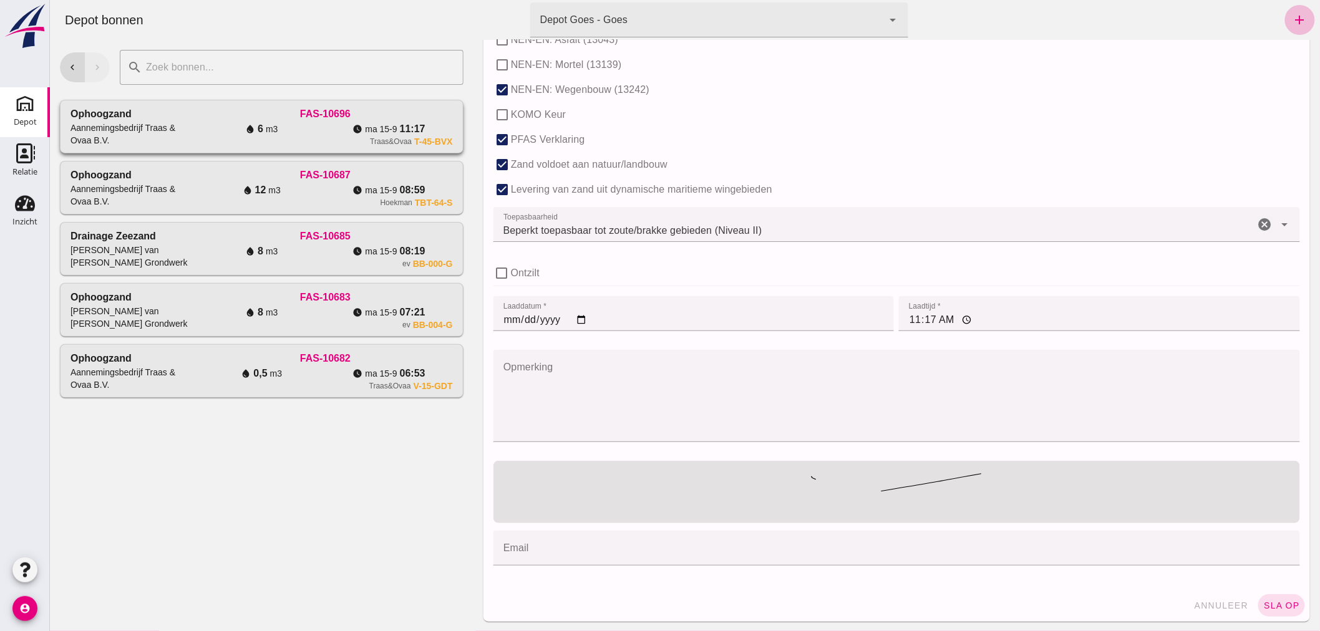
click at [191, 125] on div "Aannemingsbedrijf Traas & Ovaa B.V." at bounding box center [133, 134] width 127 height 25
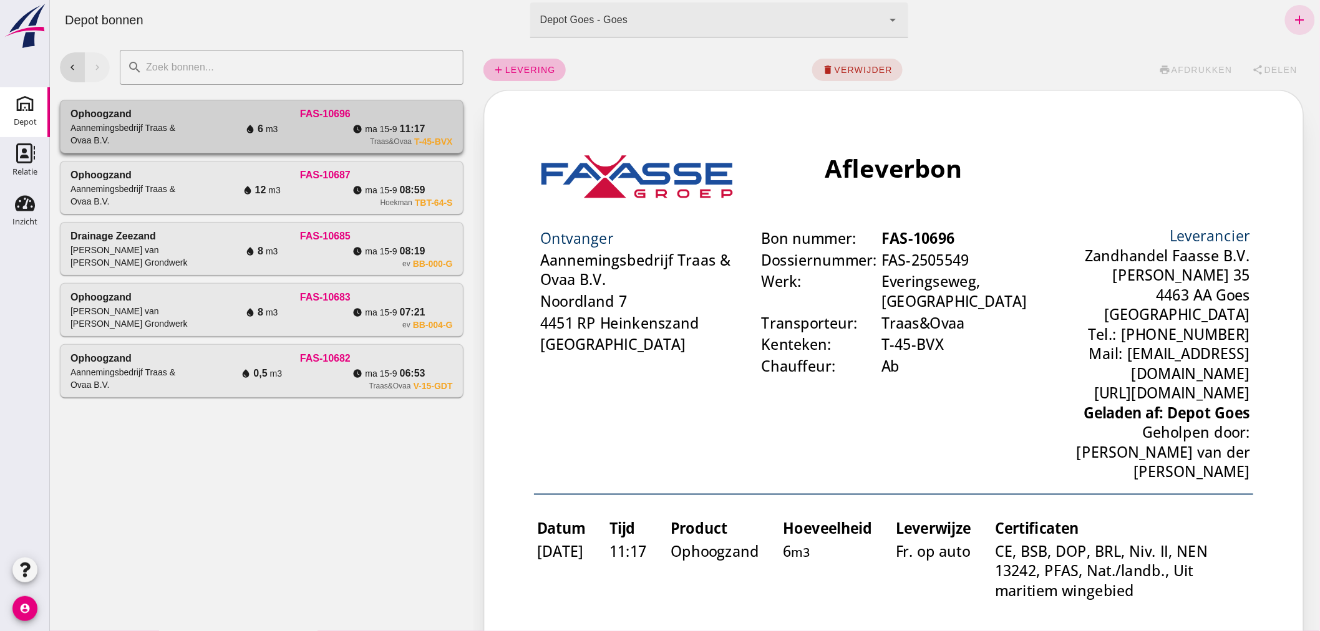
scroll to position [0, 0]
